Goal: Transaction & Acquisition: Obtain resource

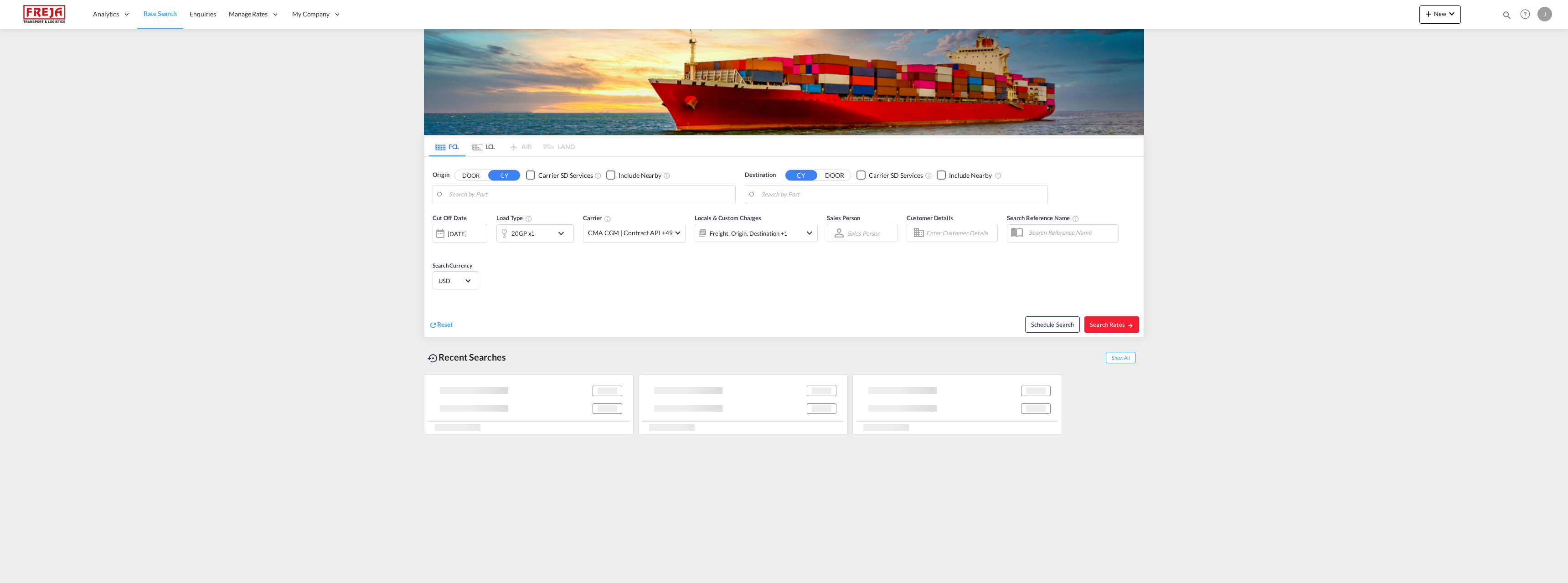
type input "[GEOGRAPHIC_DATA], THBKK"
type input "[GEOGRAPHIC_DATA] ([GEOGRAPHIC_DATA]), [GEOGRAPHIC_DATA]"
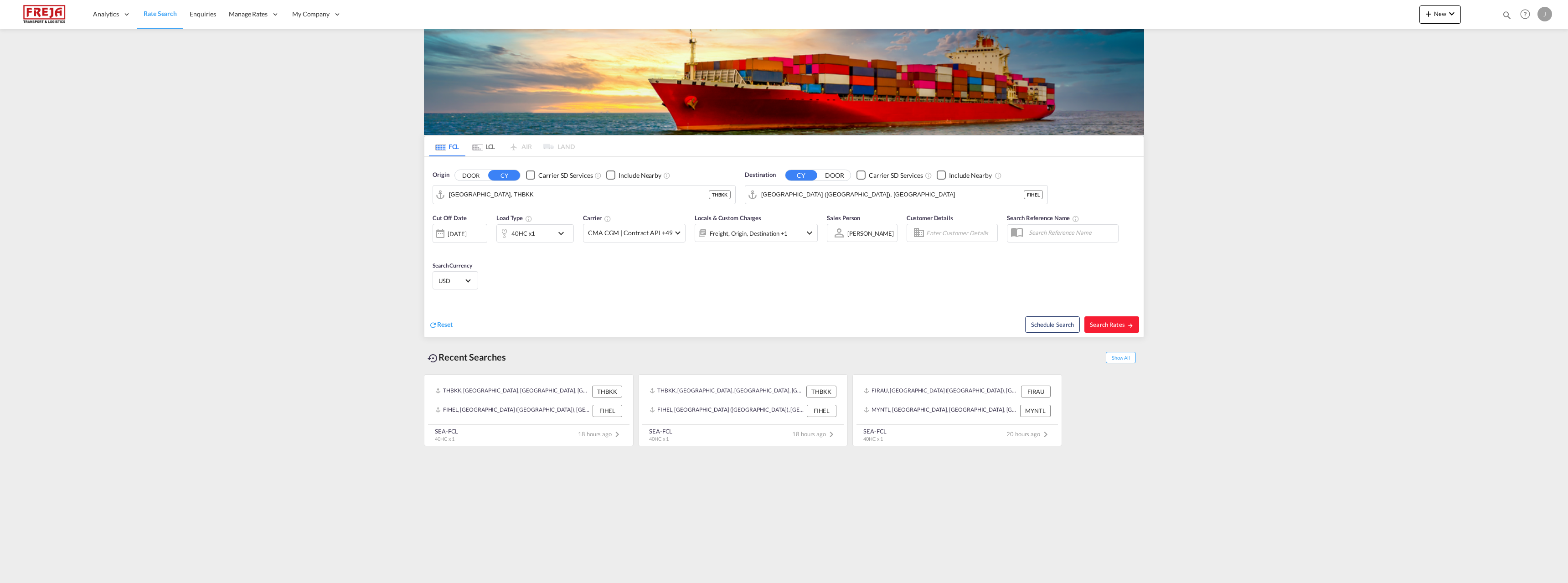
click at [485, 140] on md-tab-item "LCL" at bounding box center [483, 147] width 37 height 20
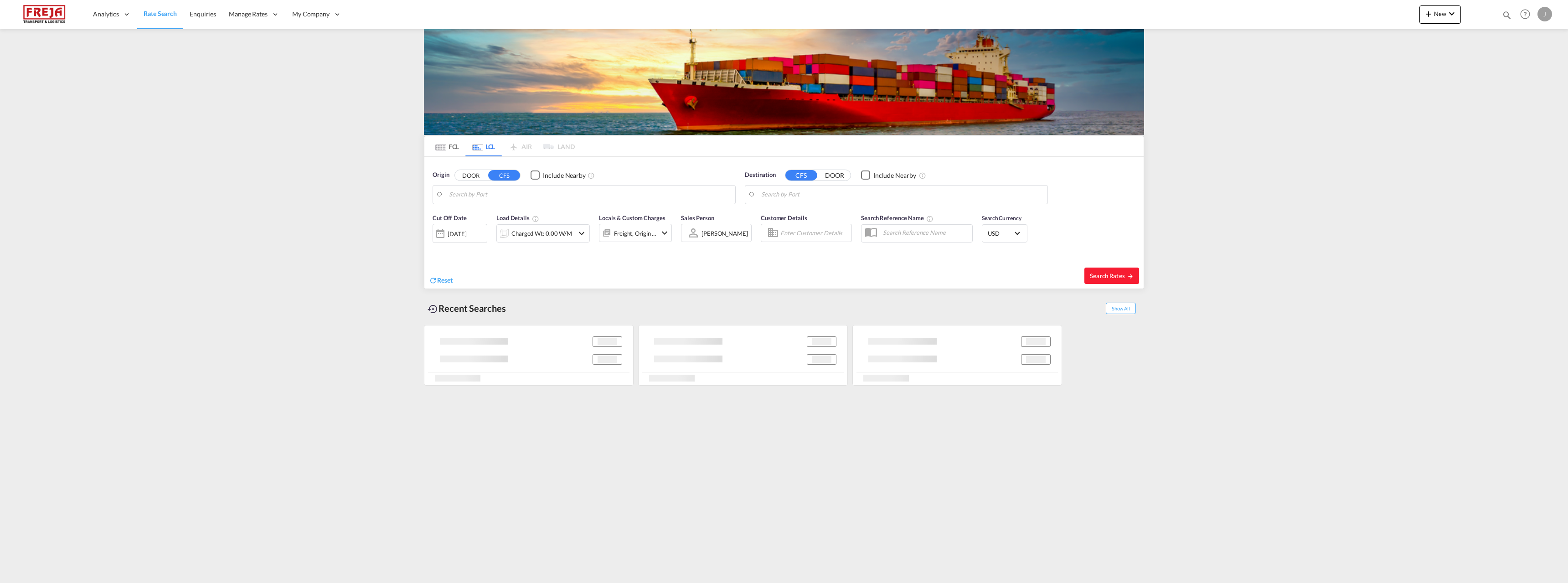
click at [488, 199] on body "Analytics Reports Dashboard Rate Search Enquiries Manage Rates Contract Rates" at bounding box center [784, 291] width 1568 height 583
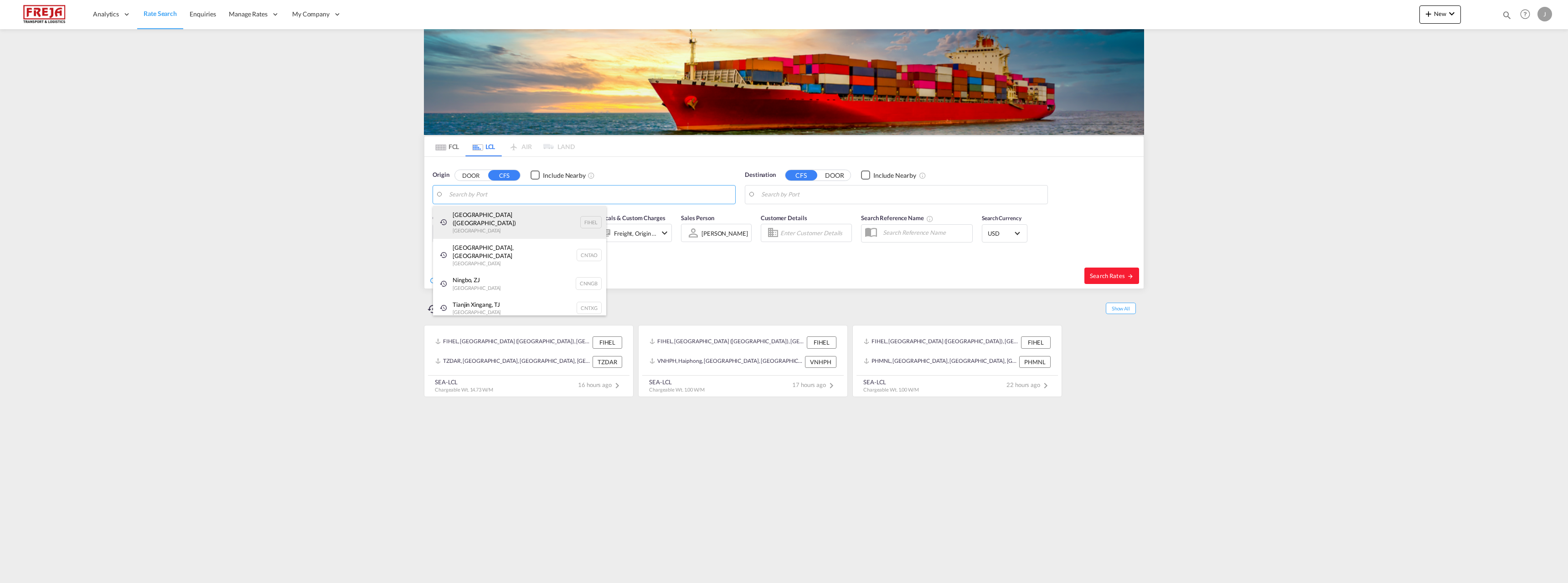
click at [490, 217] on div "[GEOGRAPHIC_DATA] ([GEOGRAPHIC_DATA]) [GEOGRAPHIC_DATA] FIHEL" at bounding box center [519, 223] width 173 height 33
type input "[GEOGRAPHIC_DATA] ([GEOGRAPHIC_DATA]), [GEOGRAPHIC_DATA]"
click at [780, 195] on body "Analytics Reports Dashboard Rate Search Enquiries Manage Rates Contract Rates" at bounding box center [784, 291] width 1568 height 583
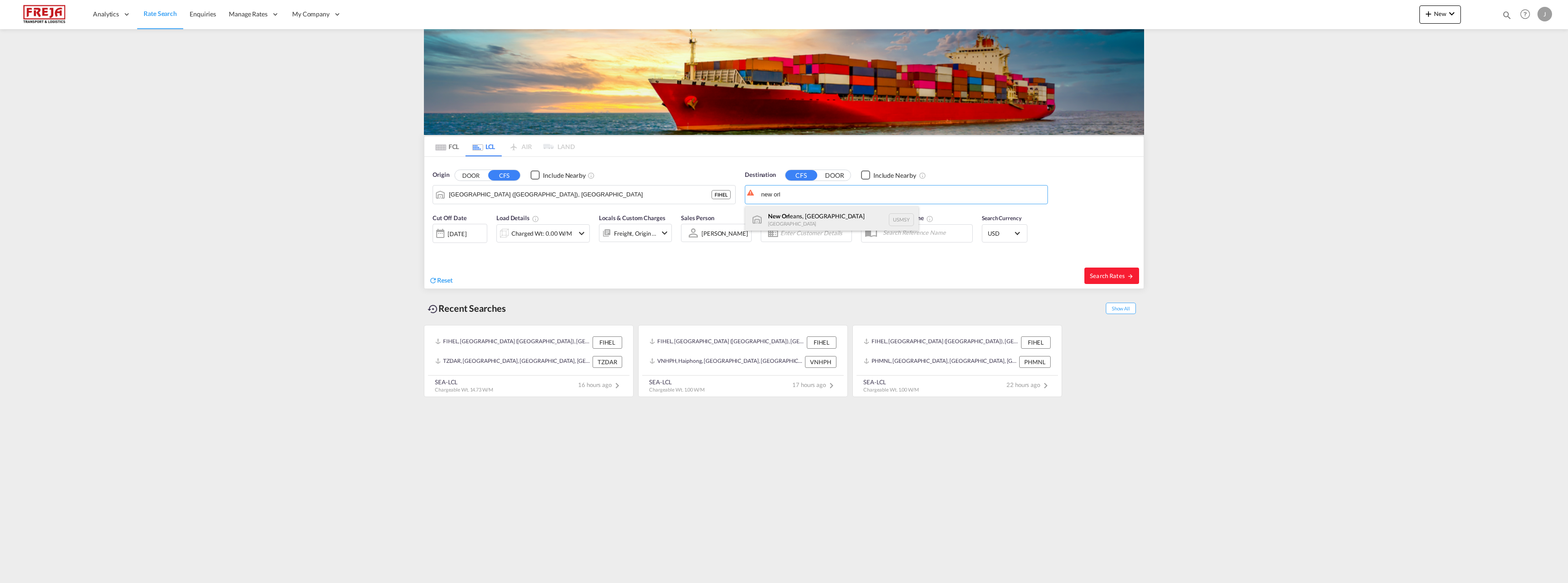
click at [791, 214] on div "New Orl eans, [GEOGRAPHIC_DATA] USMSY" at bounding box center [831, 220] width 173 height 27
type input "[GEOGRAPHIC_DATA], [GEOGRAPHIC_DATA], USMSY"
click at [557, 224] on div "Charged Wt: 0.00 W/M" at bounding box center [535, 233] width 77 height 18
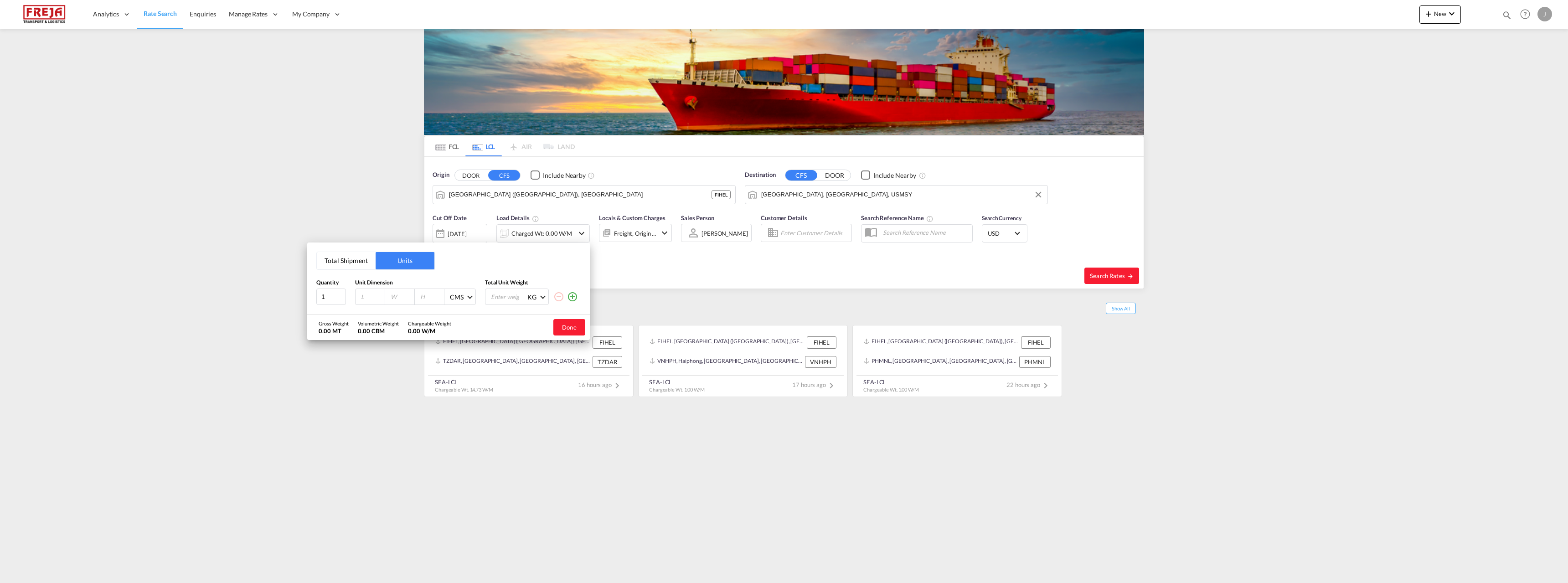
click at [337, 251] on div "Total Shipment Units Quantity Unit Dimension Total Unit Weight 1 CMS CMS Inches…" at bounding box center [448, 279] width 282 height 72
click at [336, 257] on button "Total Shipment" at bounding box center [346, 261] width 59 height 17
click at [367, 295] on input "0" at bounding box center [378, 298] width 37 height 16
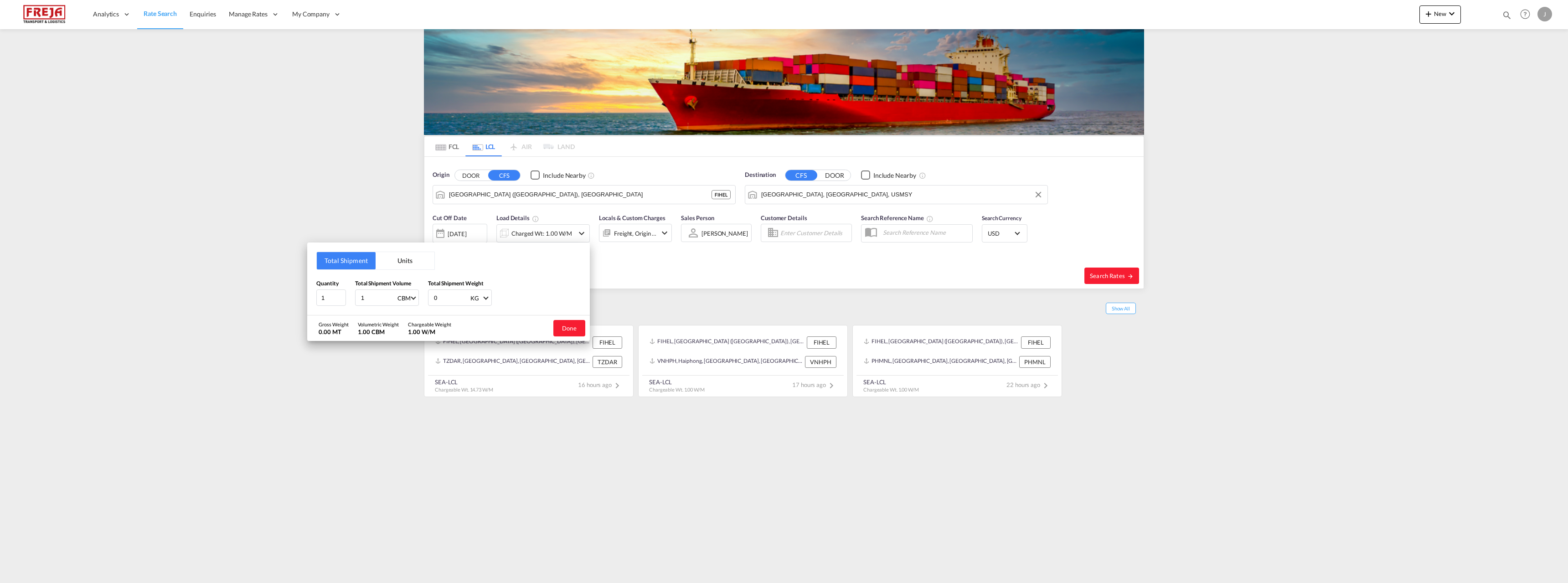
type input "1"
click at [433, 301] on div "0 KG KG LB" at bounding box center [459, 297] width 64 height 16
click at [436, 299] on input "0" at bounding box center [451, 298] width 37 height 16
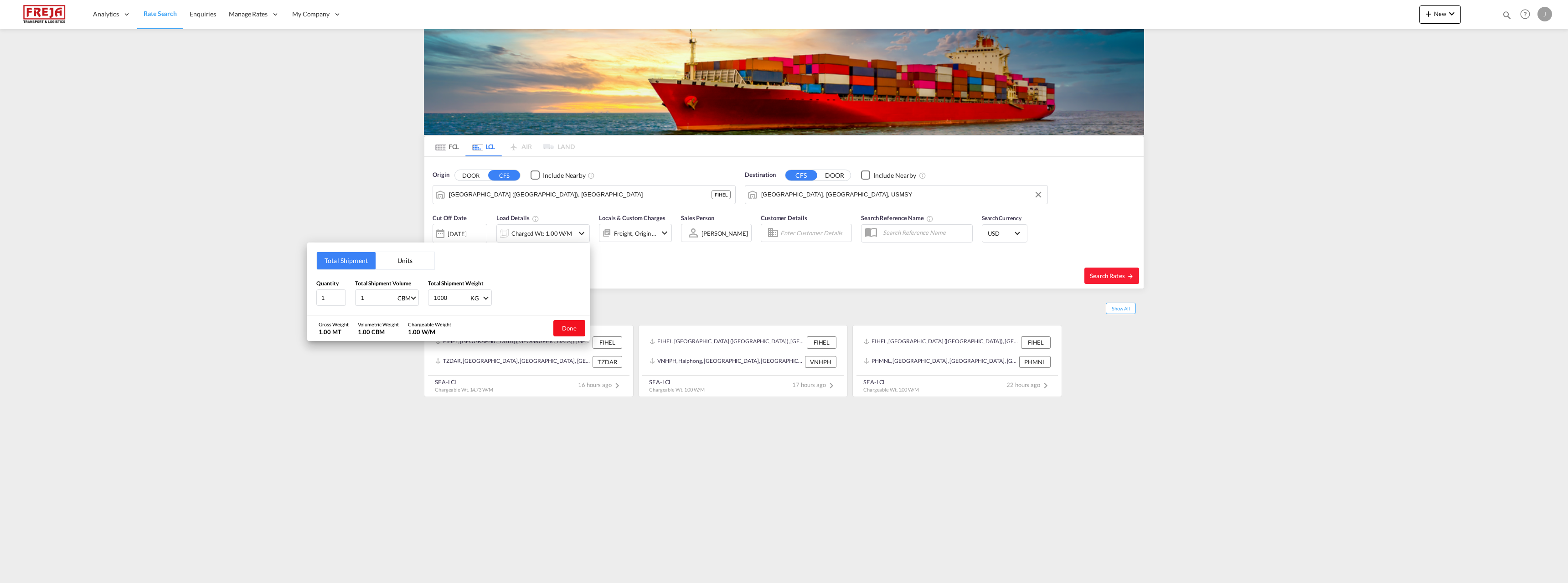
type input "1000"
click at [564, 335] on button "Done" at bounding box center [569, 328] width 32 height 16
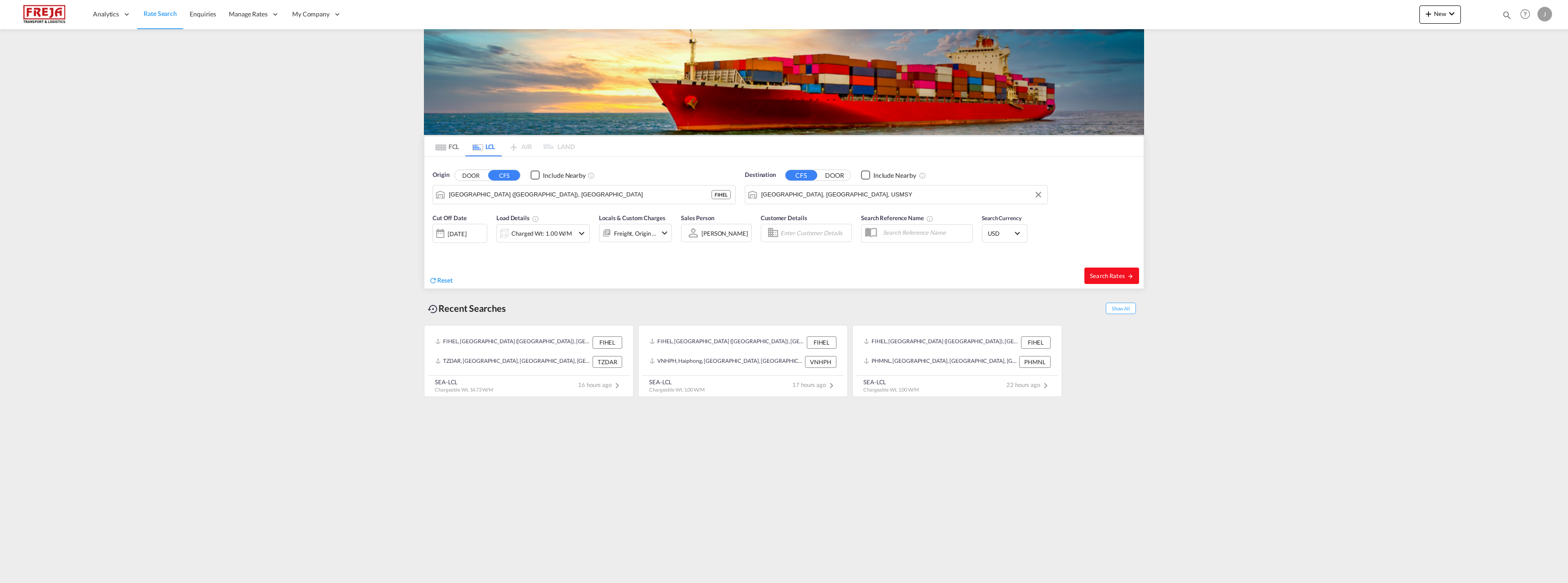
click at [1106, 272] on span "Search Rates" at bounding box center [1112, 275] width 44 height 7
type input "FIHEL to USMSY / [DATE]"
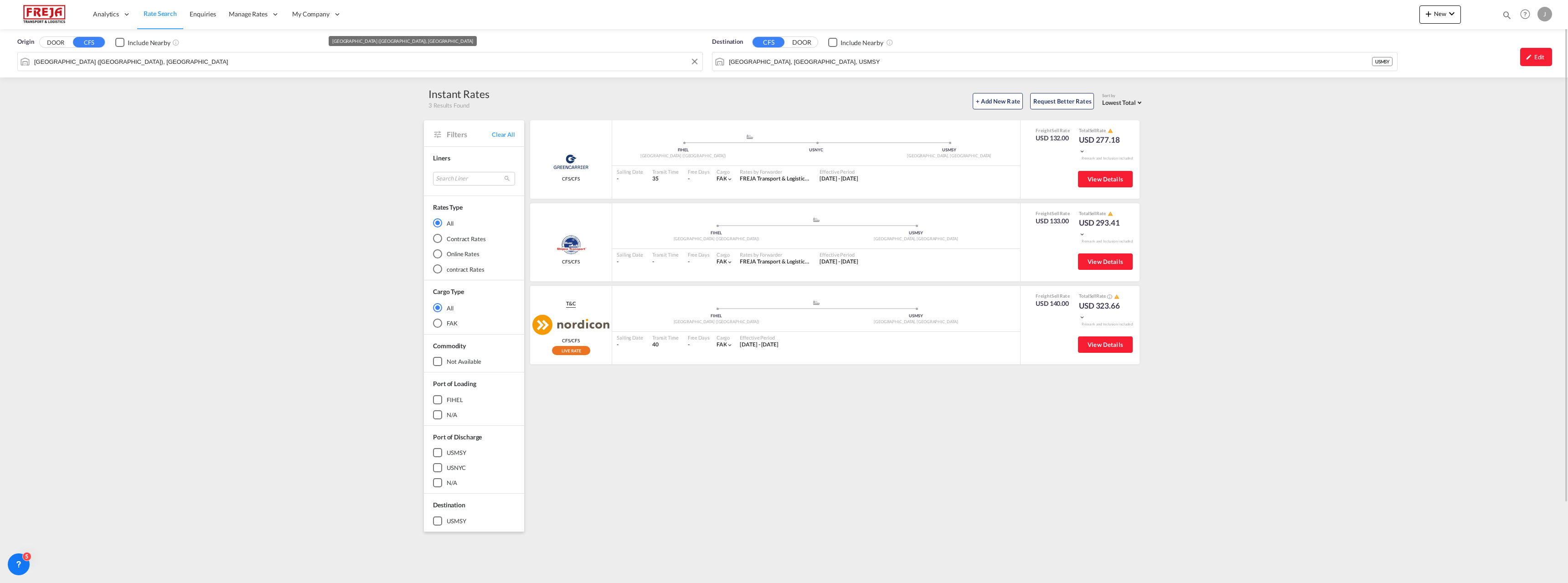
click at [201, 61] on input "[GEOGRAPHIC_DATA] ([GEOGRAPHIC_DATA]), [GEOGRAPHIC_DATA]" at bounding box center [366, 61] width 663 height 13
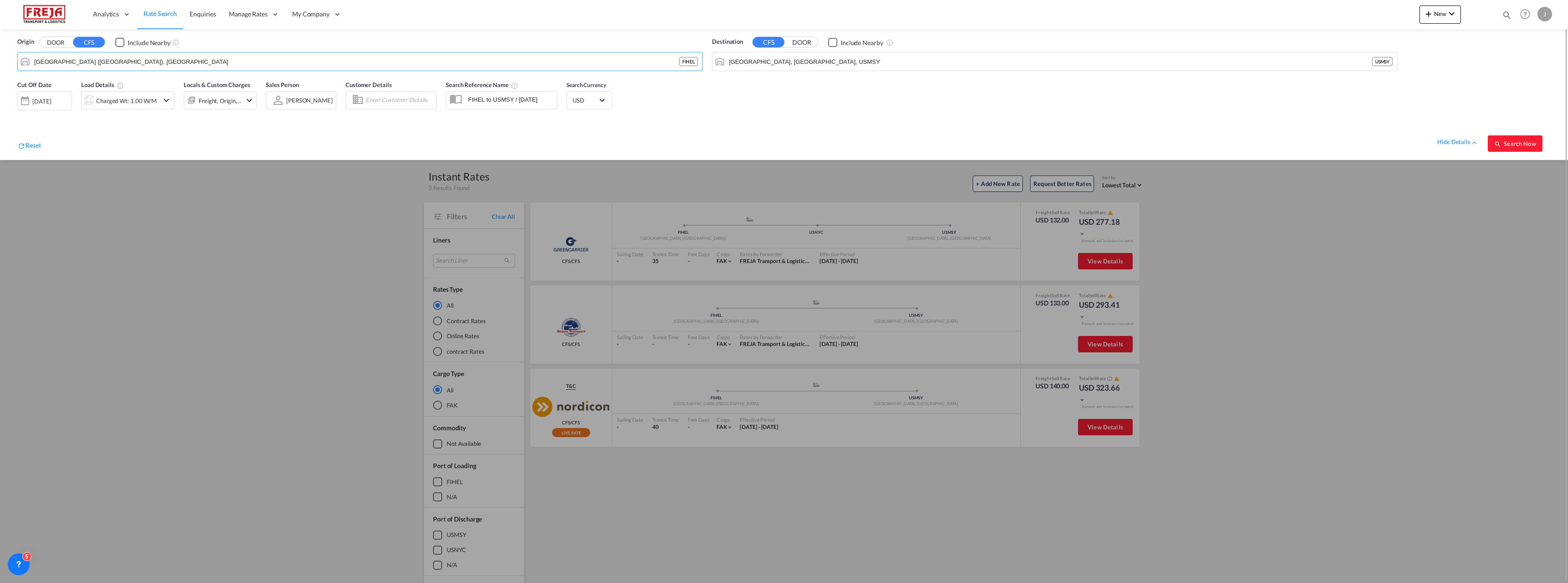
click at [133, 96] on div "Charged Wt: 1.00 W/M" at bounding box center [126, 100] width 60 height 13
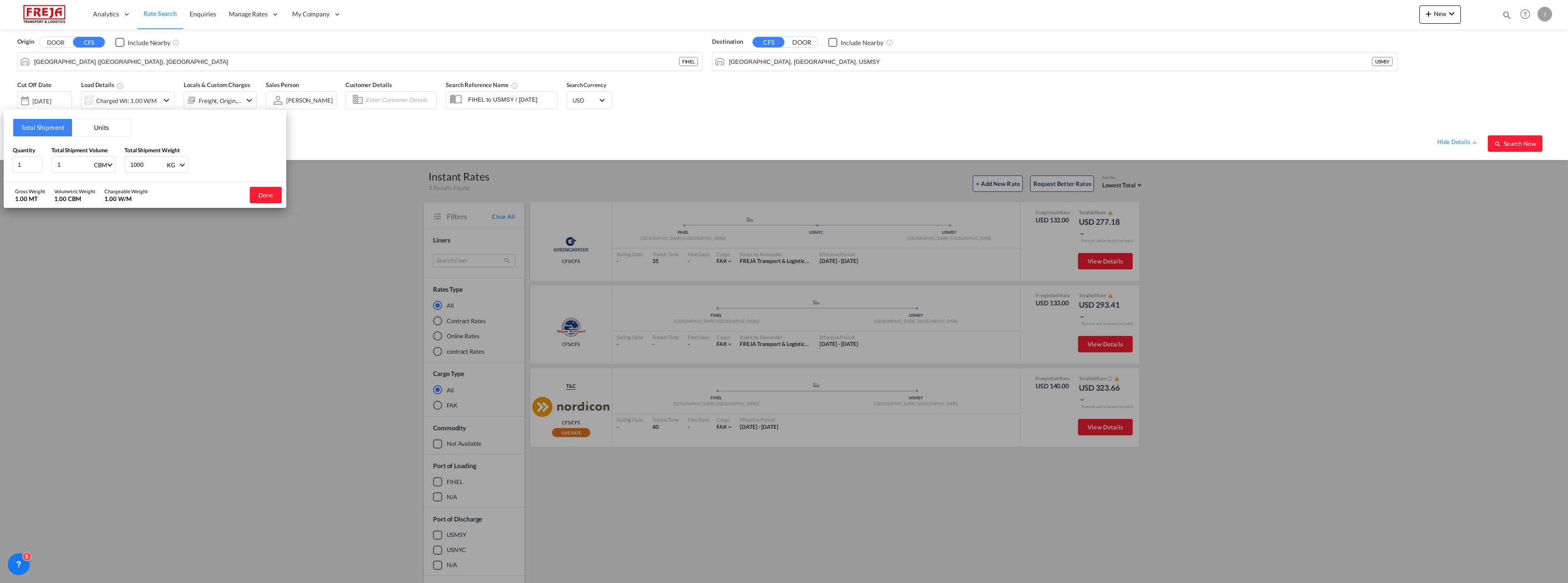
click at [69, 166] on input "1" at bounding box center [74, 165] width 37 height 16
type input "14.25"
click at [133, 173] on div "1000 KG KG LB" at bounding box center [156, 164] width 64 height 16
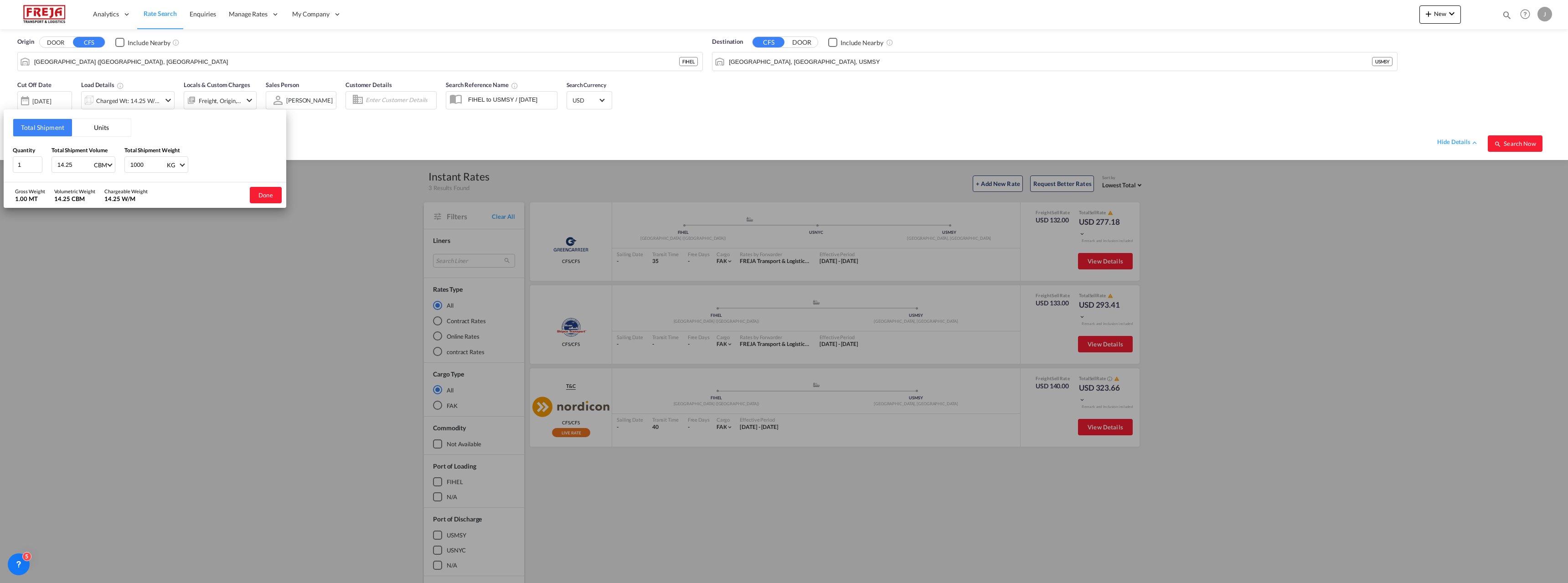
click at [133, 173] on div "1000 KG KG LB" at bounding box center [156, 164] width 64 height 16
click at [141, 165] on input "1000" at bounding box center [147, 165] width 37 height 16
type input "1770"
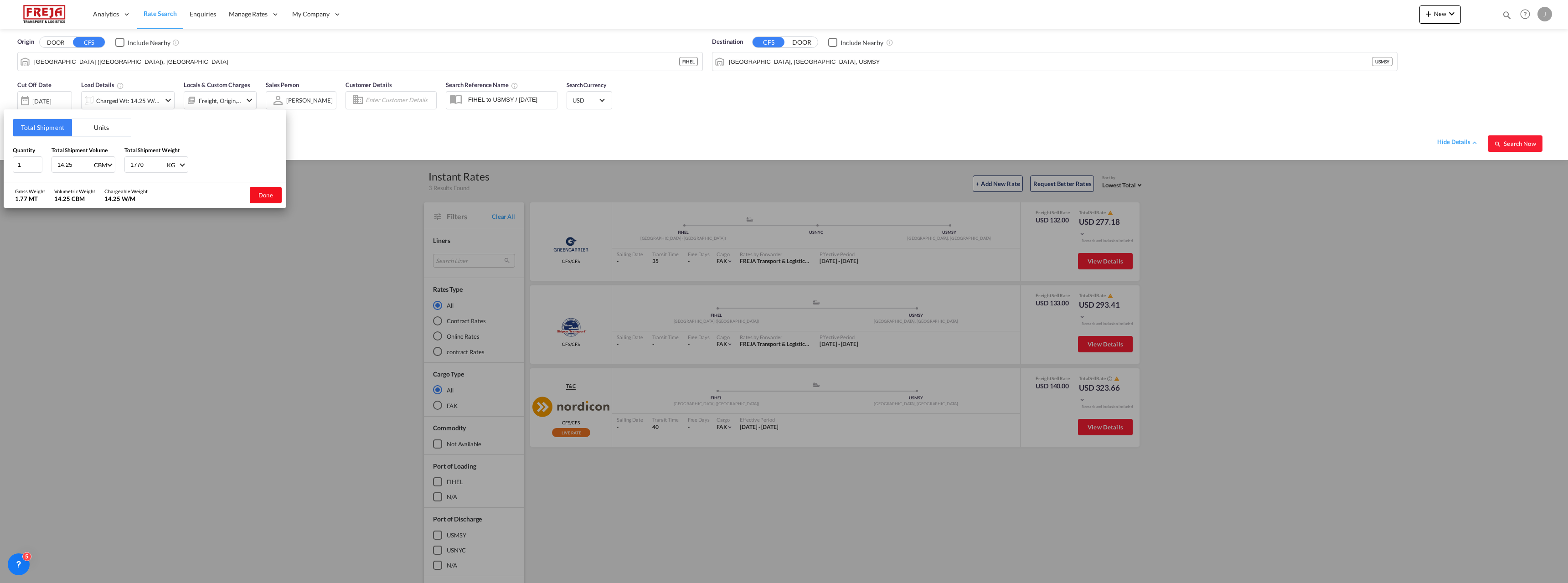
click at [256, 195] on button "Done" at bounding box center [266, 195] width 32 height 16
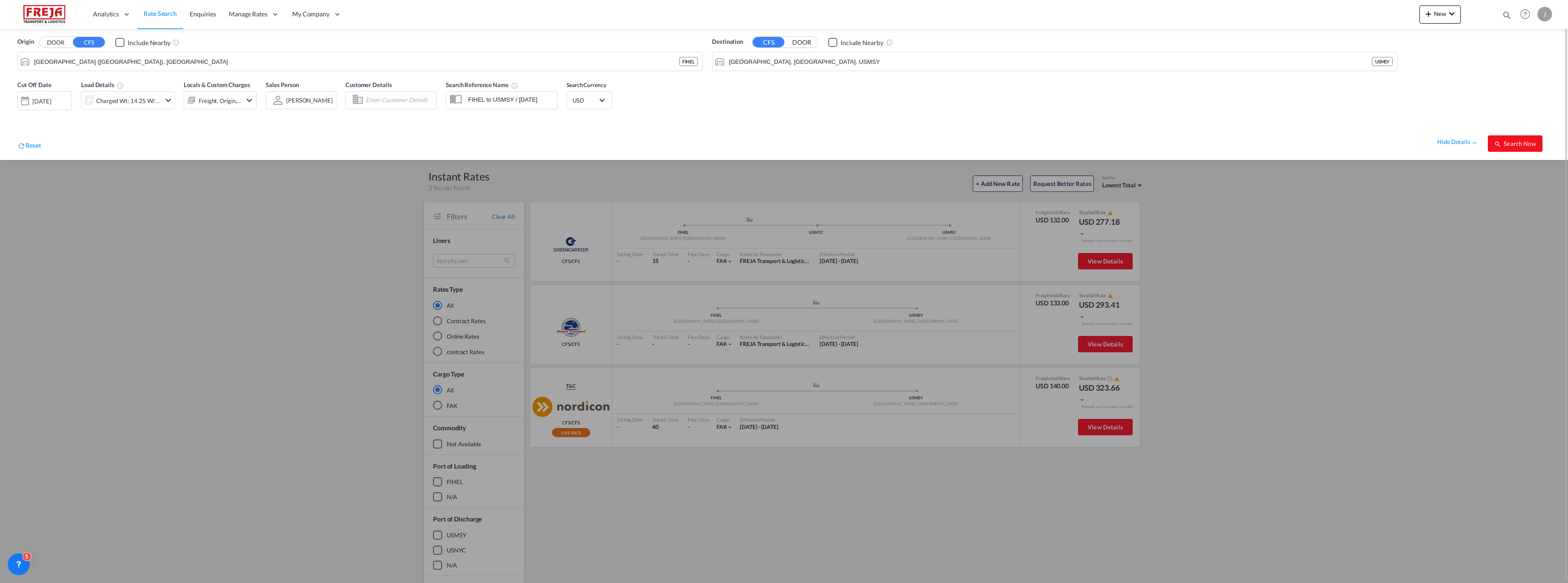
click at [1534, 145] on span "Search Now" at bounding box center [1514, 143] width 42 height 7
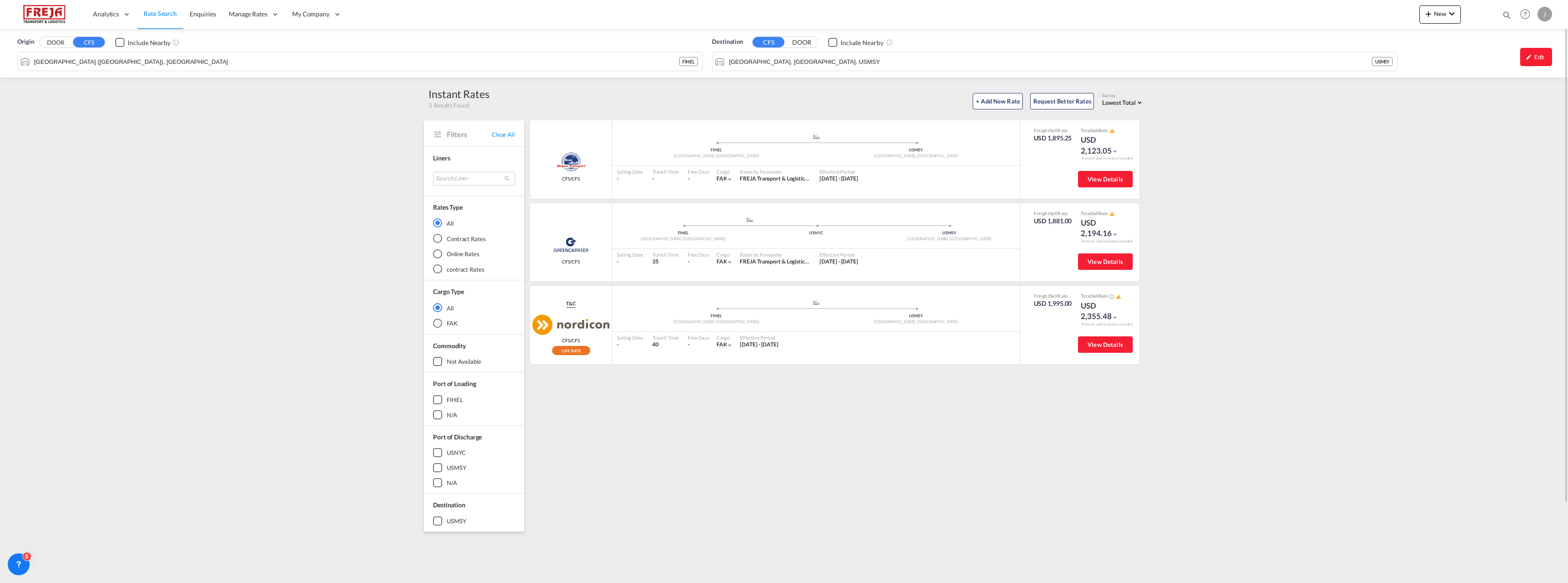
click at [149, 13] on span "Rate Search" at bounding box center [160, 13] width 33 height 8
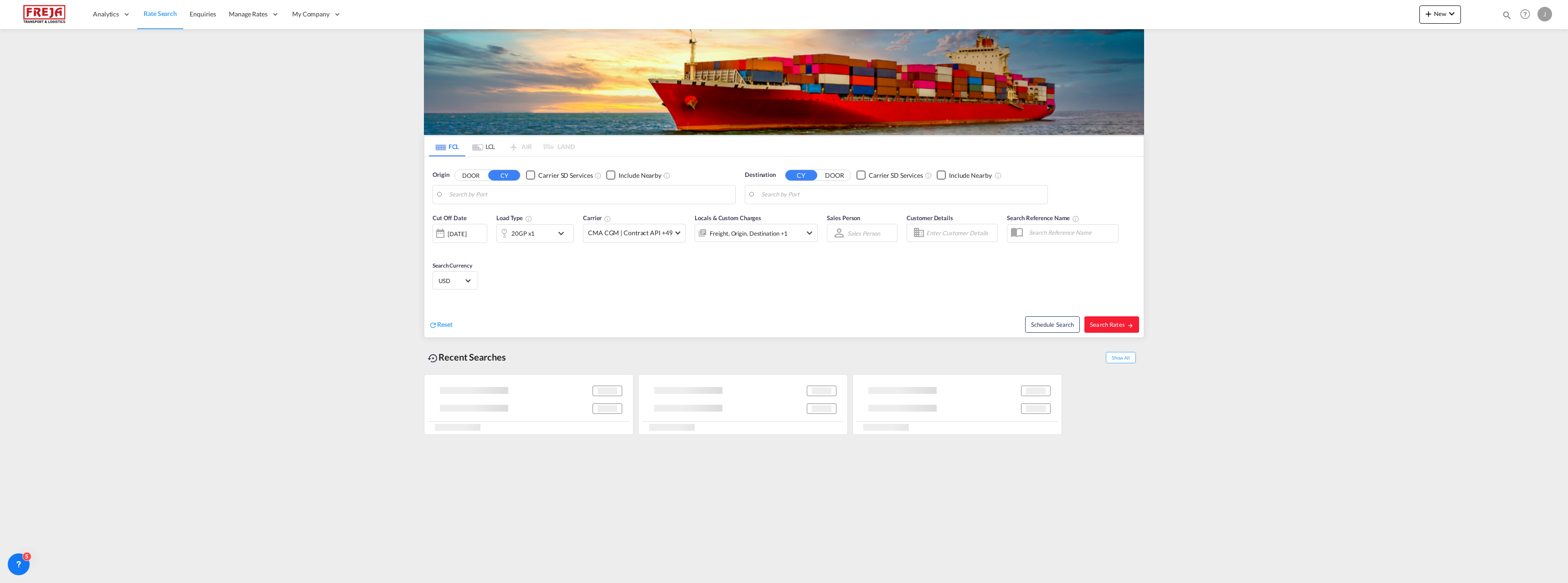
type input "[GEOGRAPHIC_DATA], THBKK"
type input "[GEOGRAPHIC_DATA] ([GEOGRAPHIC_DATA]), [GEOGRAPHIC_DATA]"
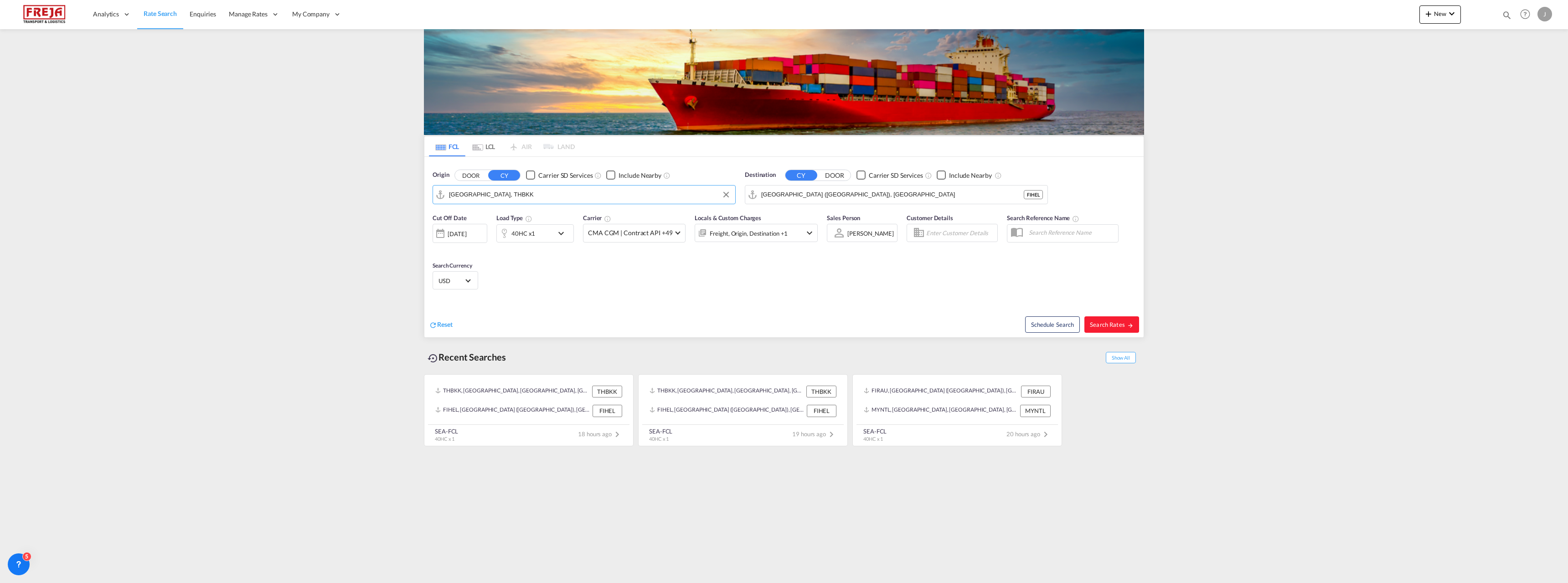
click at [481, 201] on input "[GEOGRAPHIC_DATA], THBKK" at bounding box center [590, 194] width 281 height 13
click at [475, 224] on div "Raumo ( [GEOGRAPHIC_DATA] ) [GEOGRAPHIC_DATA] FIRAU" at bounding box center [519, 220] width 173 height 27
type input "Raumo (Rauma), [GEOGRAPHIC_DATA]"
click at [779, 202] on md-autocomplete-wrap "[GEOGRAPHIC_DATA] ([GEOGRAPHIC_DATA]), [GEOGRAPHIC_DATA]" at bounding box center [892, 196] width 263 height 18
click at [781, 195] on input "[GEOGRAPHIC_DATA] ([GEOGRAPHIC_DATA]), [GEOGRAPHIC_DATA]" at bounding box center [902, 194] width 281 height 13
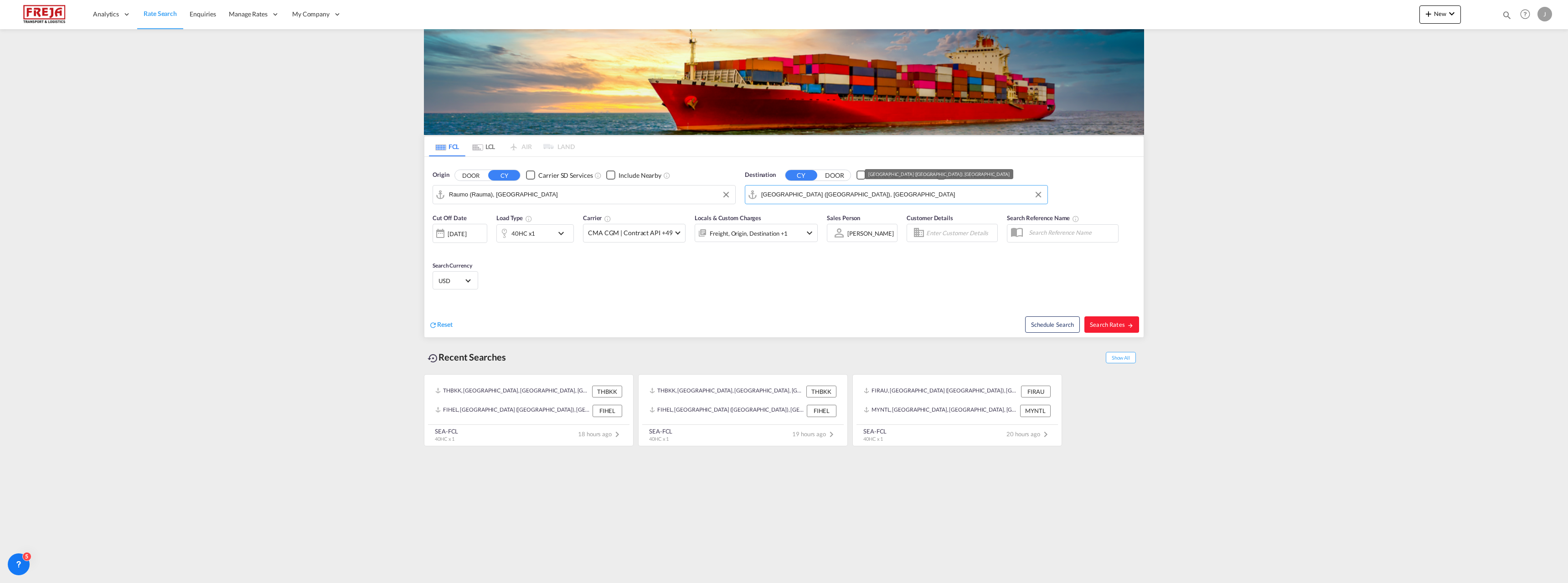
click at [781, 195] on input "[GEOGRAPHIC_DATA] ([GEOGRAPHIC_DATA]), [GEOGRAPHIC_DATA]" at bounding box center [902, 194] width 281 height 13
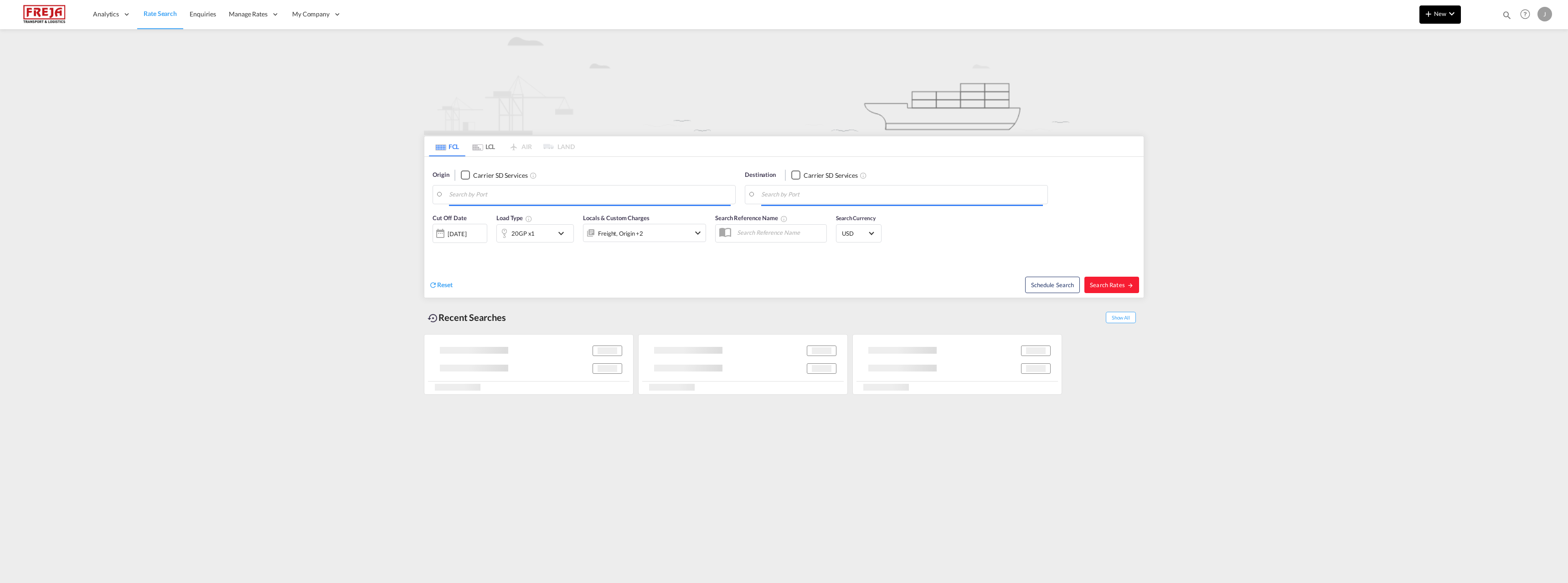
click at [1448, 8] on md-icon "icon-chevron-down" at bounding box center [1451, 13] width 11 height 11
type input "[GEOGRAPHIC_DATA], THBKK"
type input "[GEOGRAPHIC_DATA] ([GEOGRAPHIC_DATA]), [GEOGRAPHIC_DATA]"
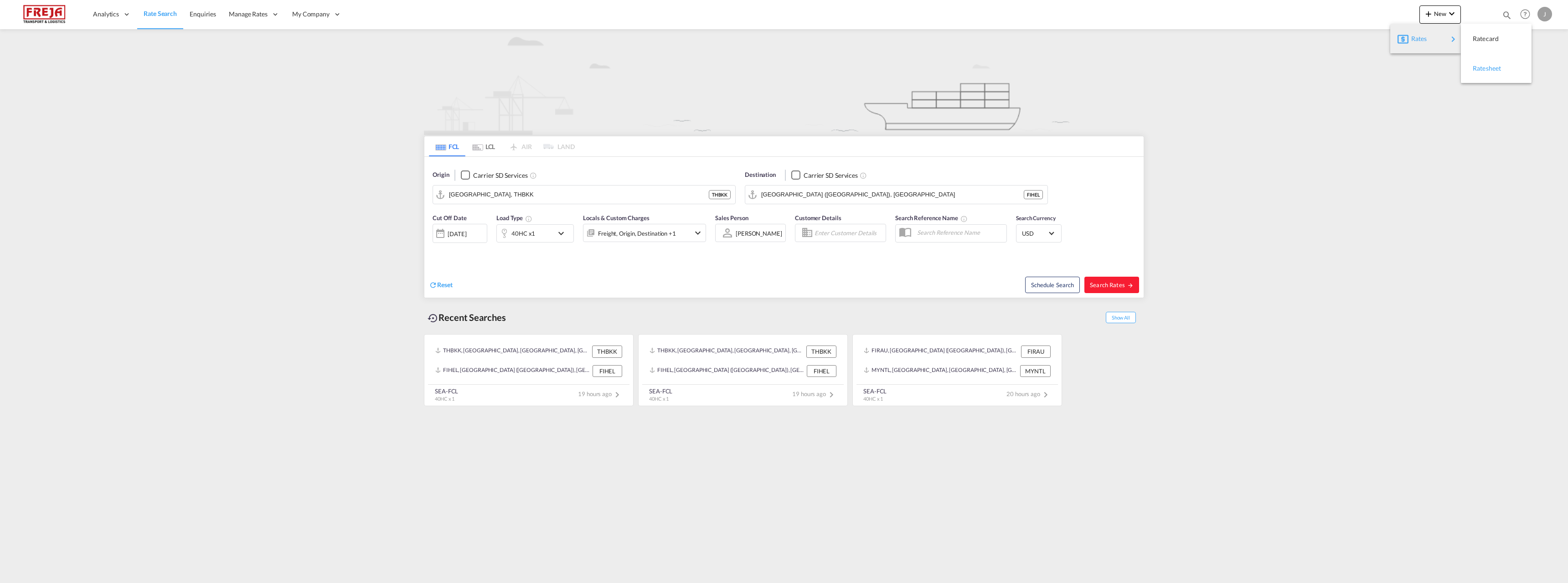
click at [1486, 72] on div "Ratesheet" at bounding box center [1489, 68] width 34 height 23
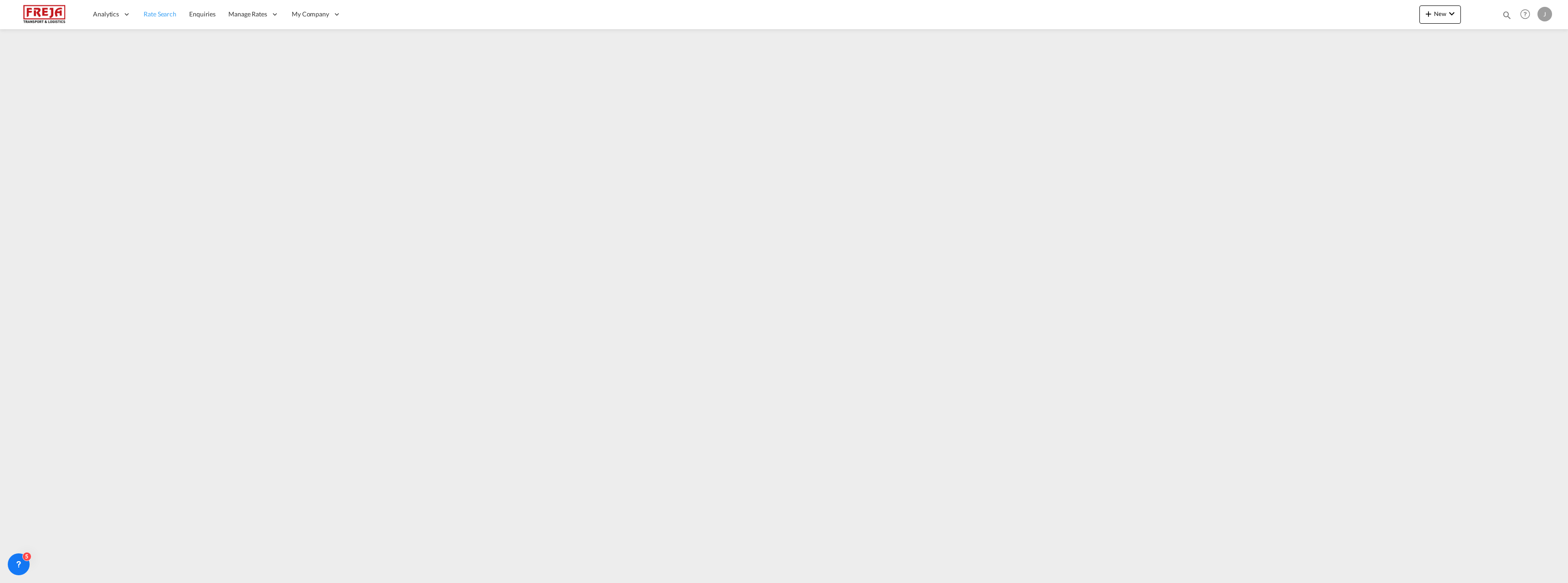
click at [163, 14] on span "Rate Search" at bounding box center [160, 14] width 33 height 8
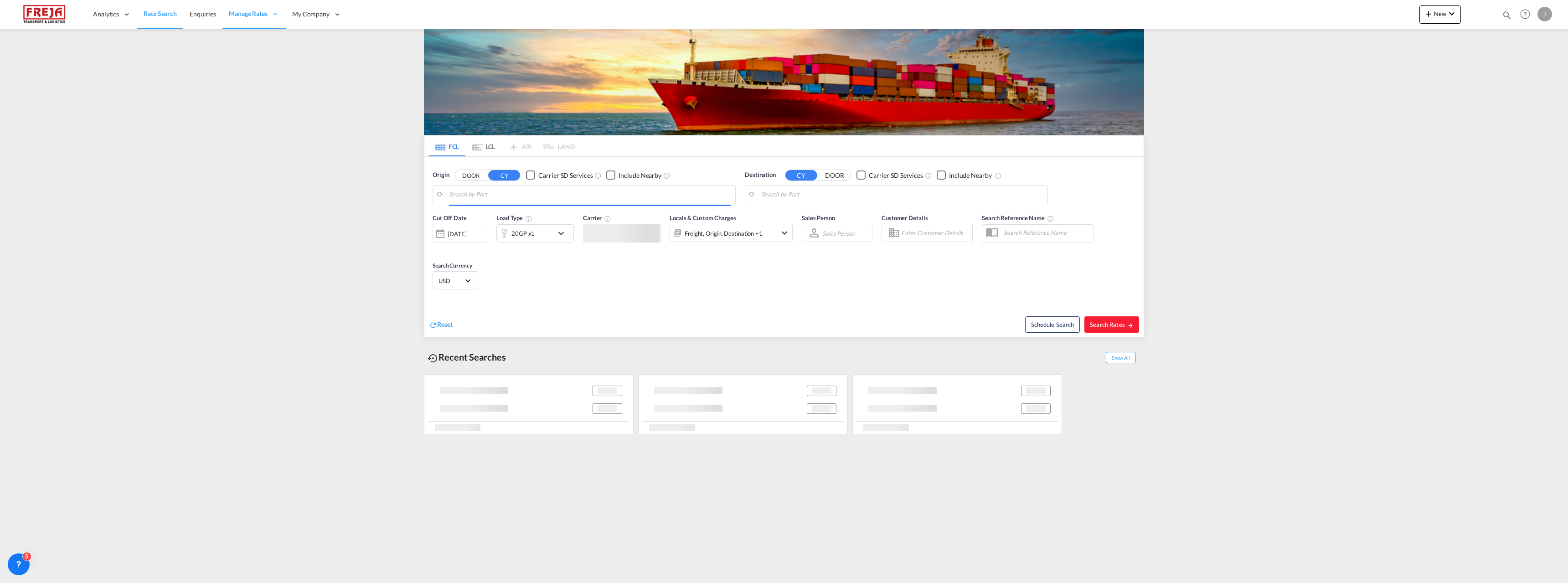
type input "[GEOGRAPHIC_DATA], THBKK"
type input "[GEOGRAPHIC_DATA] ([GEOGRAPHIC_DATA]), [GEOGRAPHIC_DATA]"
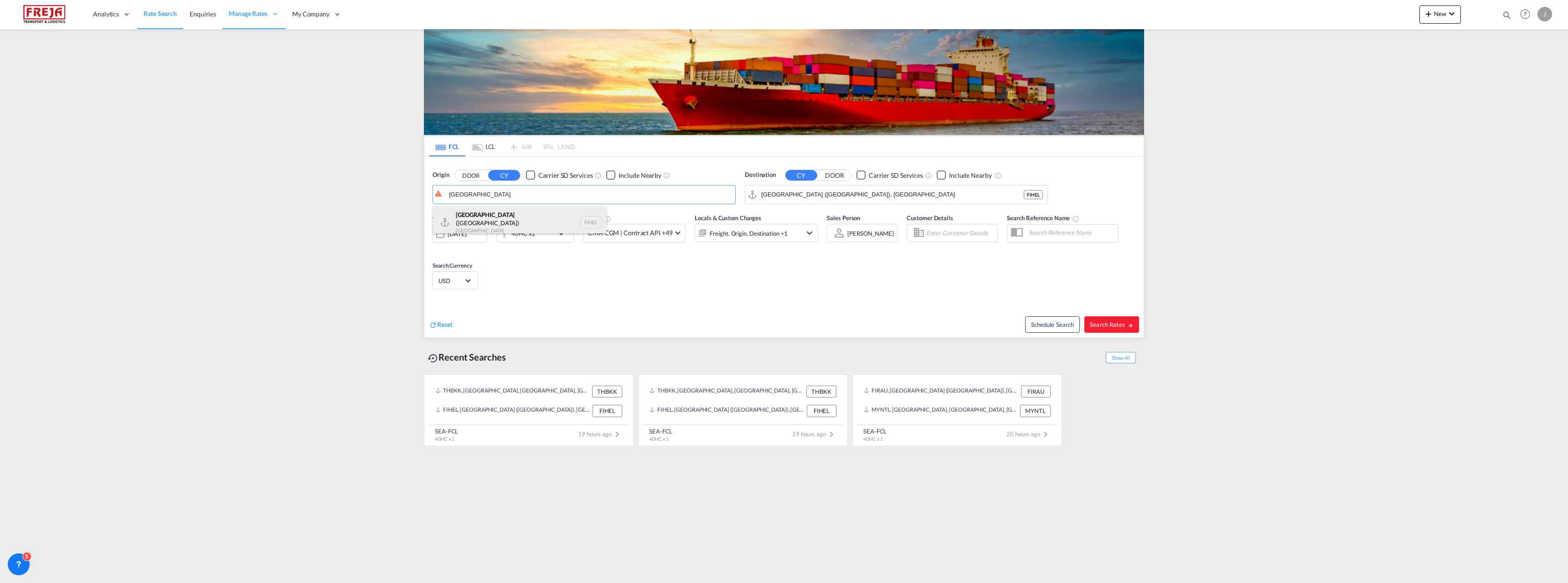
click at [474, 217] on div "Helsinki (Helsingfors) Finland FIHEL" at bounding box center [519, 223] width 173 height 33
type input "[GEOGRAPHIC_DATA] ([GEOGRAPHIC_DATA]), [GEOGRAPHIC_DATA]"
click at [840, 195] on input "[GEOGRAPHIC_DATA] ([GEOGRAPHIC_DATA]), [GEOGRAPHIC_DATA]" at bounding box center [902, 194] width 281 height 13
click at [818, 220] on div "Haiphon g Viet Nam VNHPH" at bounding box center [831, 220] width 173 height 27
type input "Haiphong, VNHPH"
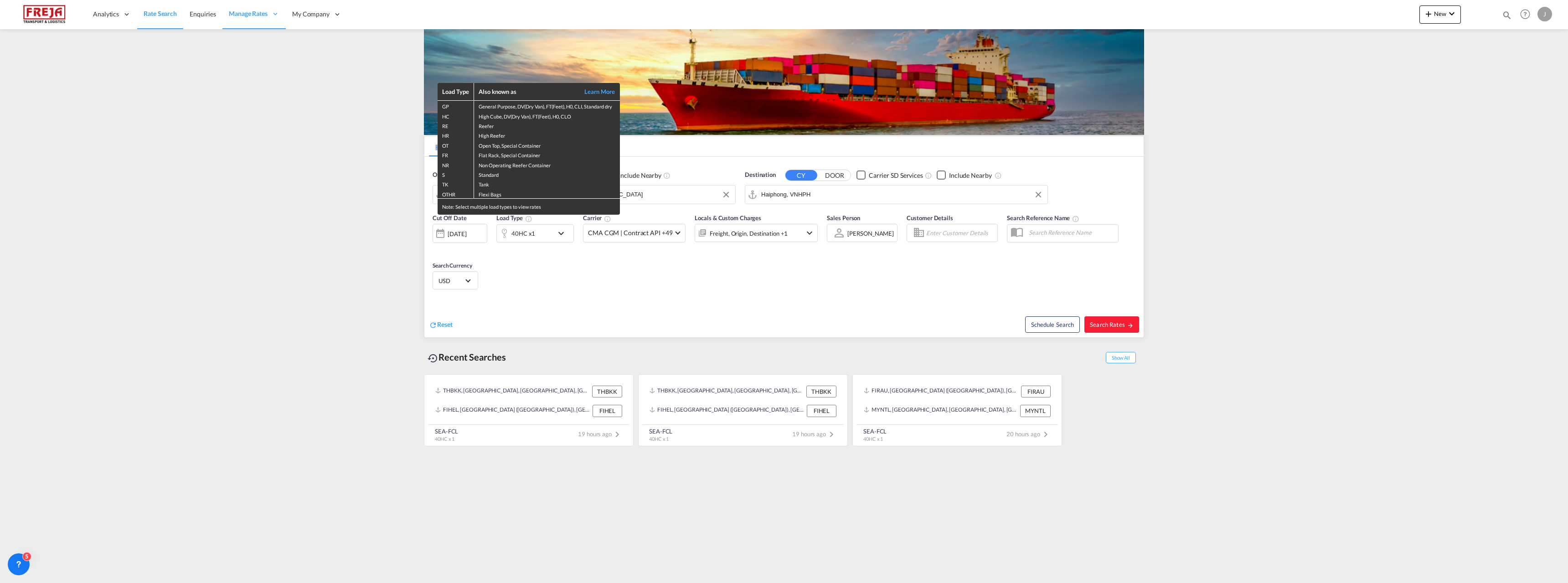
click at [518, 231] on div "Load Type Also known as Learn More GP General Purpose, DV(Dry Van), FT(Feet), H…" at bounding box center [784, 291] width 1568 height 583
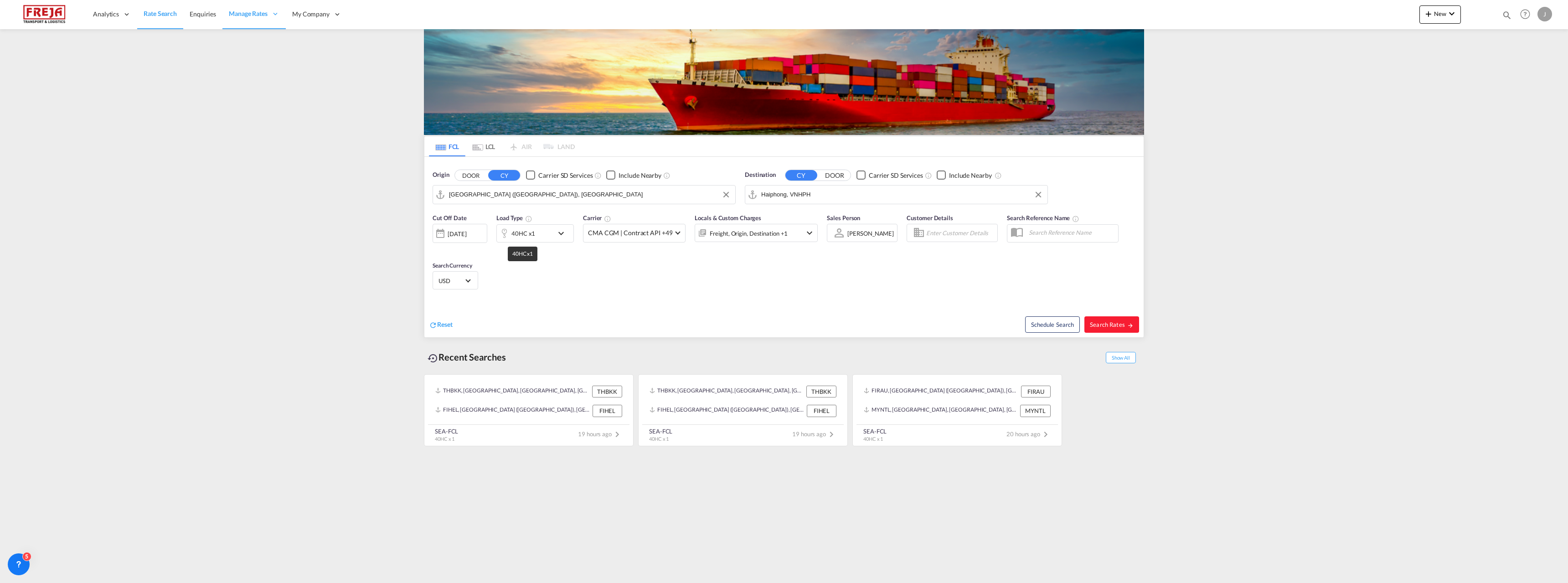
click at [528, 237] on div "40HC x1" at bounding box center [523, 233] width 24 height 13
click at [480, 276] on md-select-value "40HC" at bounding box center [463, 273] width 37 height 16
click at [452, 230] on div "20GP" at bounding box center [455, 230] width 16 height 9
click at [615, 311] on button "Done" at bounding box center [613, 306] width 32 height 16
click at [1099, 329] on button "Search Rates" at bounding box center [1112, 324] width 55 height 16
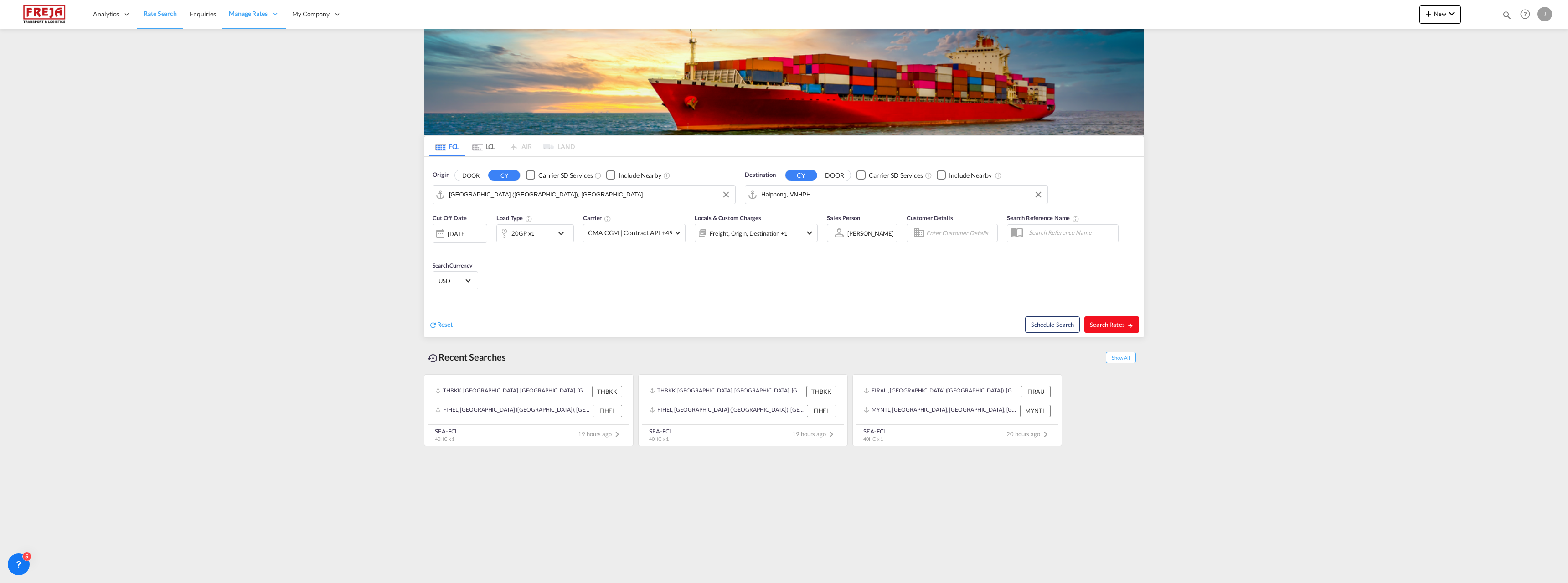
type input "FIHEL to VNHPH / 25 Sep 2025"
